Goal: Information Seeking & Learning: Learn about a topic

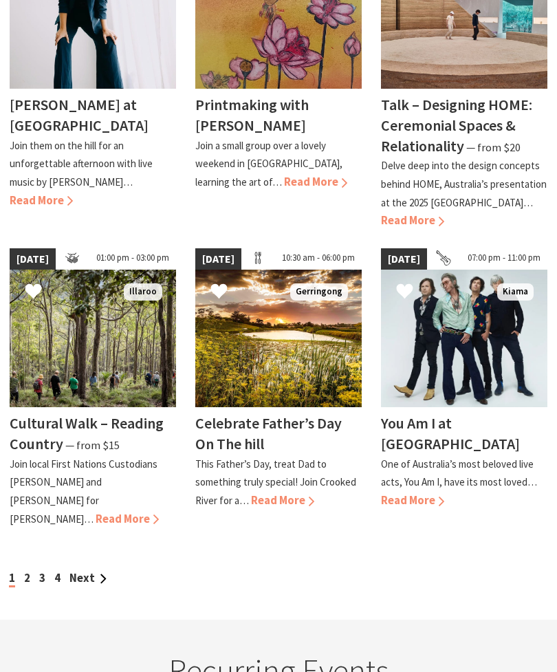
scroll to position [1139, 0]
click at [423, 493] on span "Read More" at bounding box center [412, 500] width 63 height 14
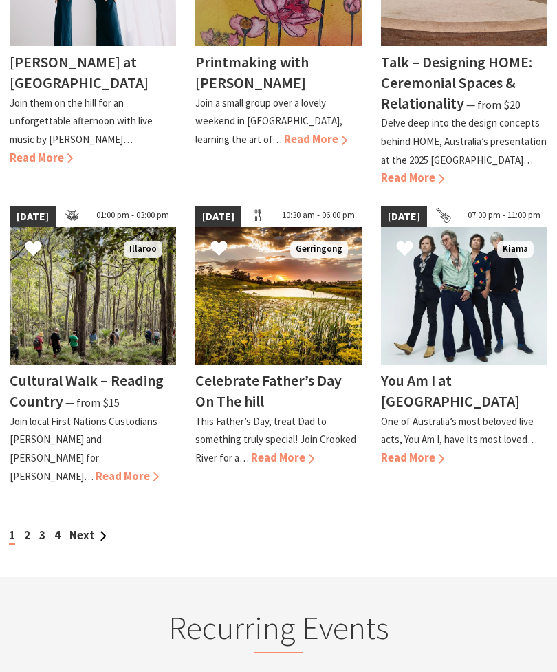
scroll to position [1177, 0]
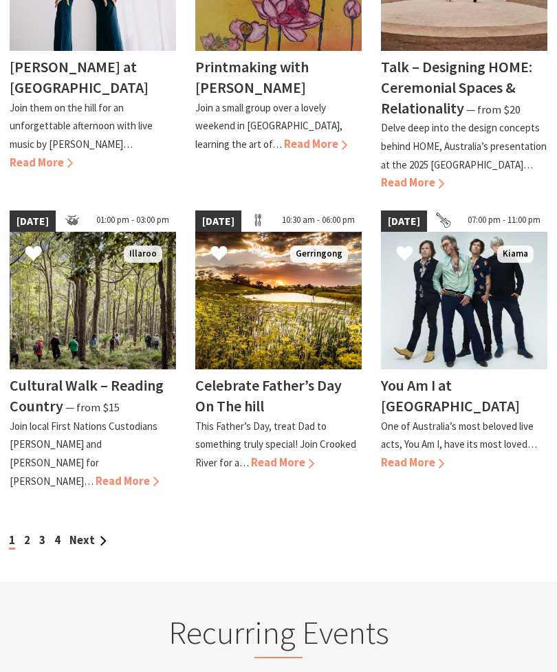
click at [81, 533] on link "Next" at bounding box center [87, 540] width 37 height 14
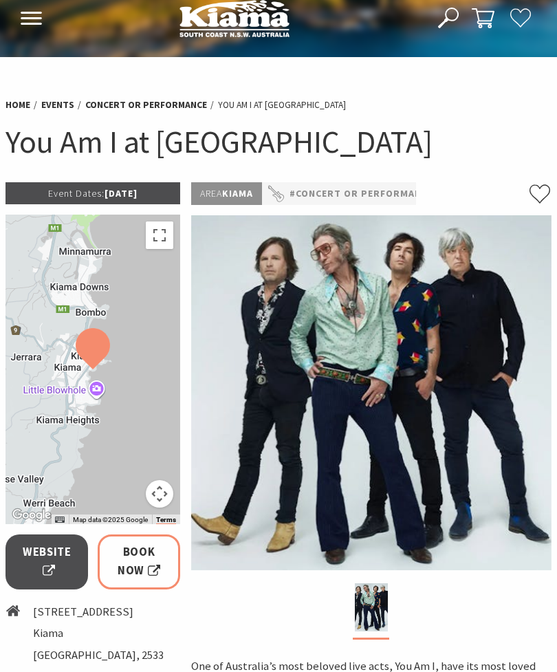
scroll to position [8, 0]
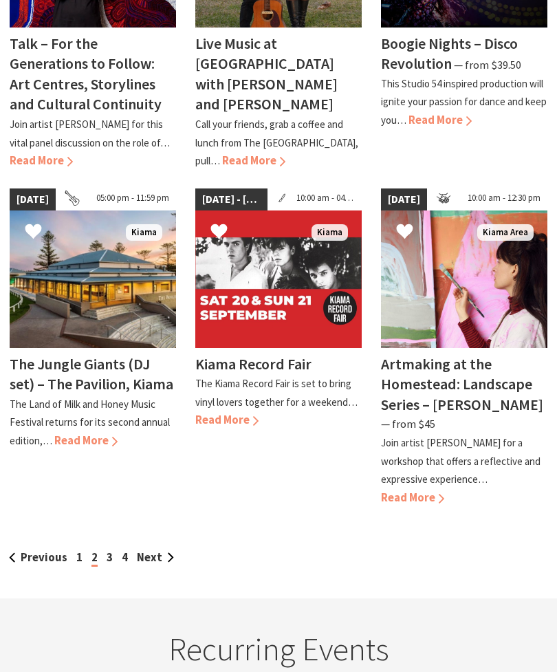
scroll to position [1141, 0]
click at [76, 550] on link "1" at bounding box center [79, 557] width 6 height 14
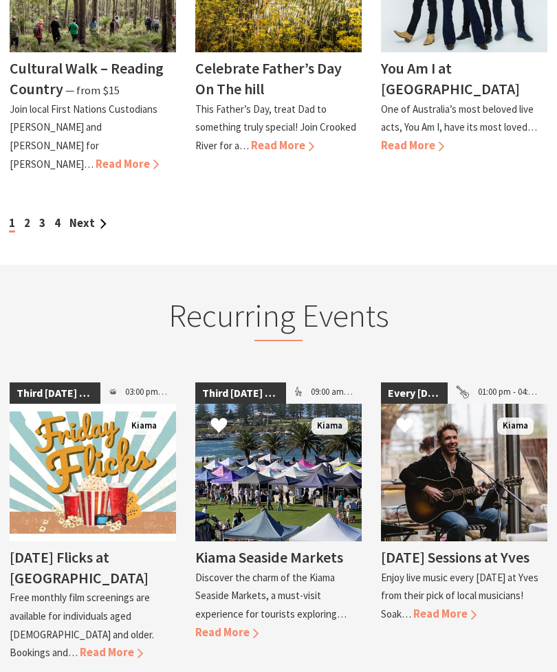
scroll to position [1494, 0]
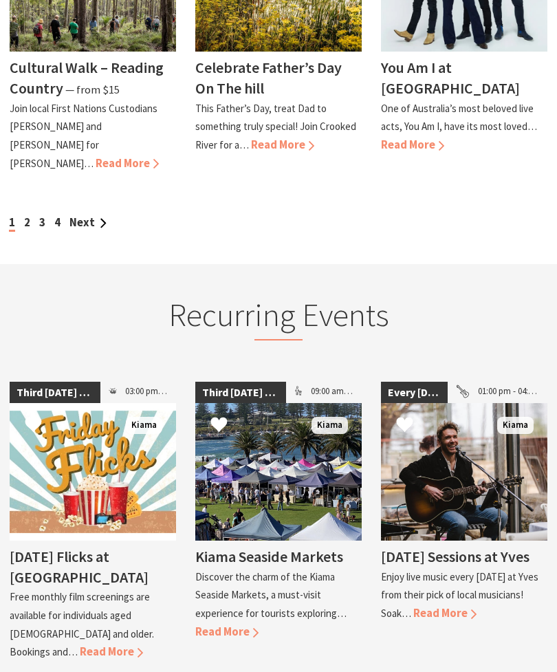
click at [206, 625] on span "Read More" at bounding box center [226, 632] width 63 height 14
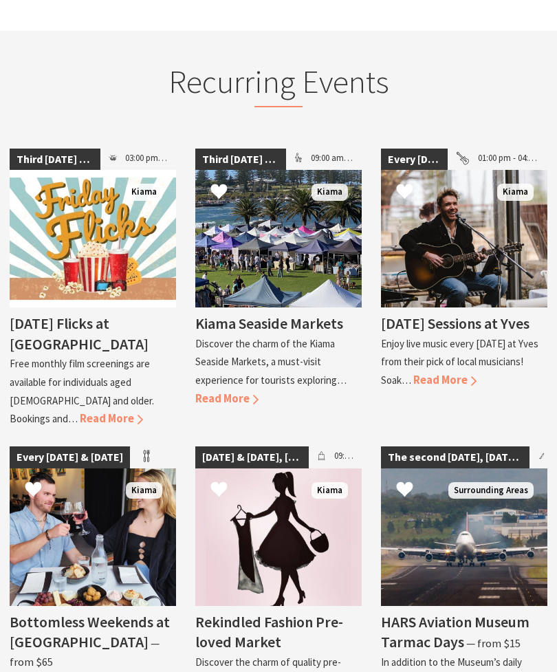
scroll to position [1739, 0]
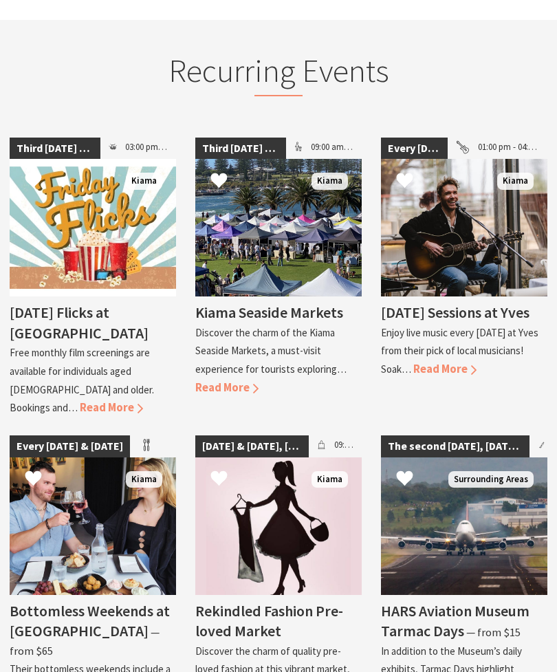
click at [261, 601] on h4 "Rekindled Fashion Pre-loved Market" at bounding box center [269, 621] width 148 height 40
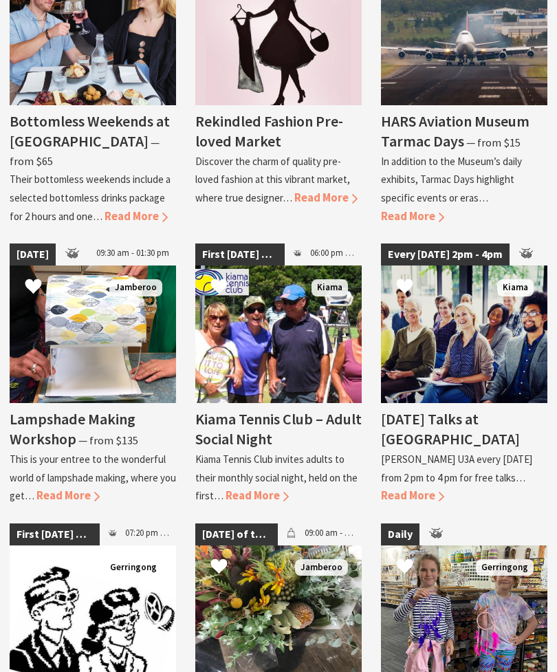
scroll to position [2197, 0]
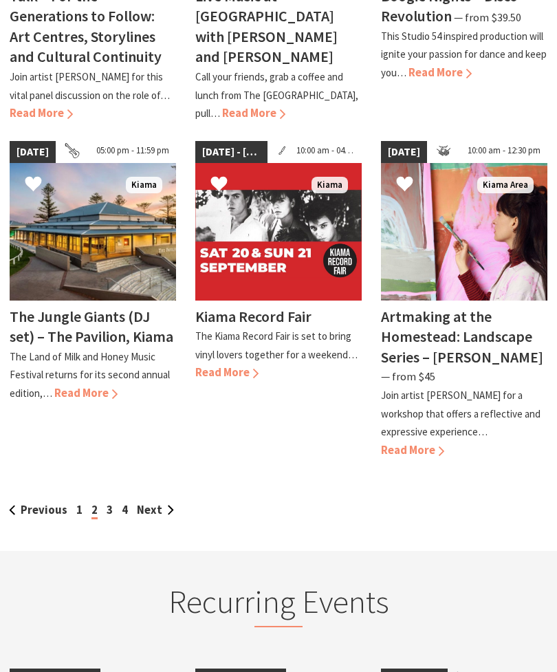
scroll to position [1189, 0]
